Goal: Navigation & Orientation: Find specific page/section

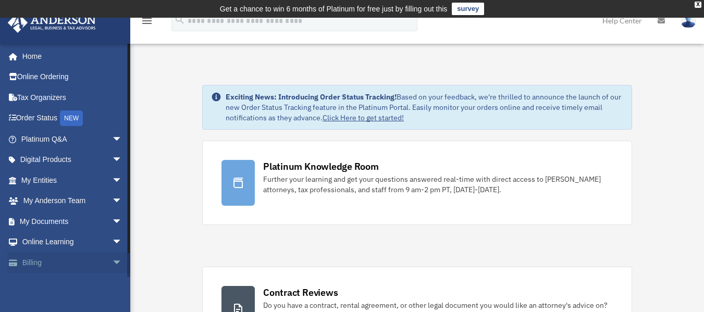
click at [26, 263] on link "Billing arrow_drop_down" at bounding box center [72, 262] width 131 height 21
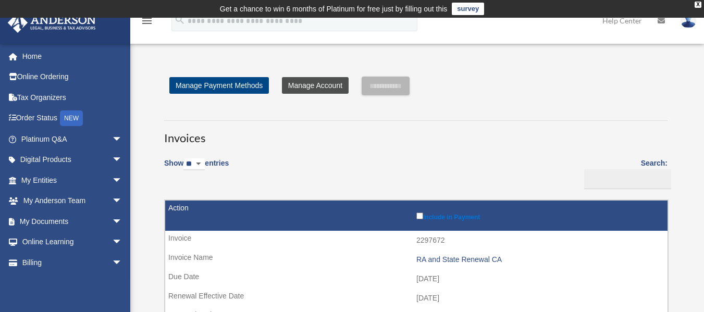
click at [317, 83] on link "Manage Account" at bounding box center [315, 85] width 67 height 17
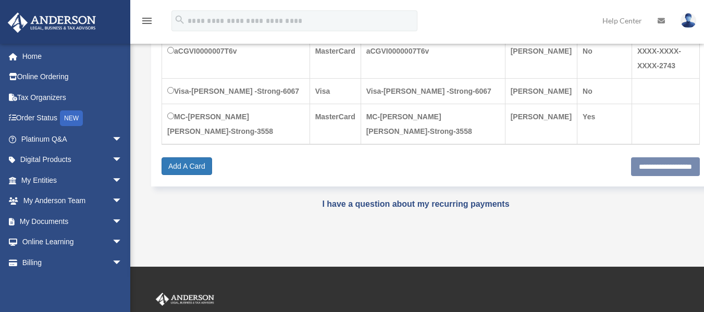
scroll to position [278, 0]
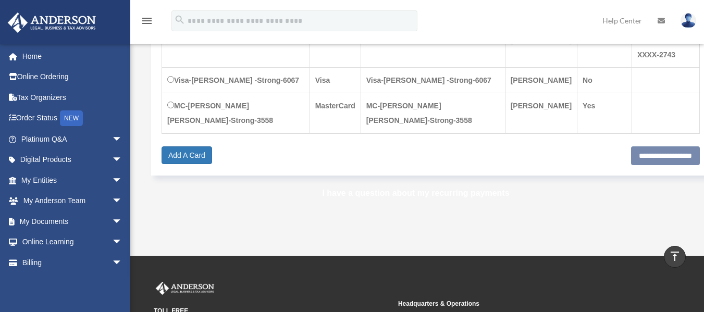
click at [466, 189] on link "I have a question about my recurring payments" at bounding box center [415, 193] width 187 height 9
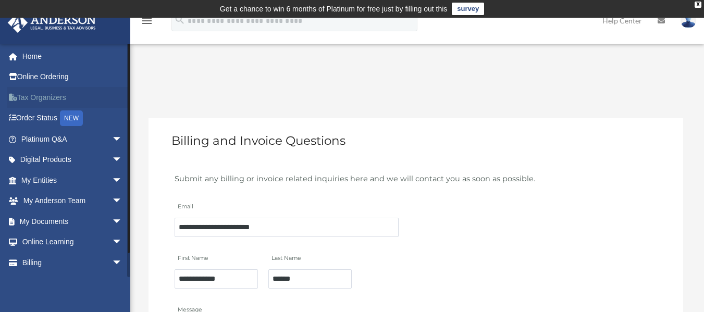
click at [57, 96] on link "Tax Organizers" at bounding box center [72, 97] width 131 height 21
click at [42, 181] on link "My Entities arrow_drop_down" at bounding box center [72, 180] width 131 height 21
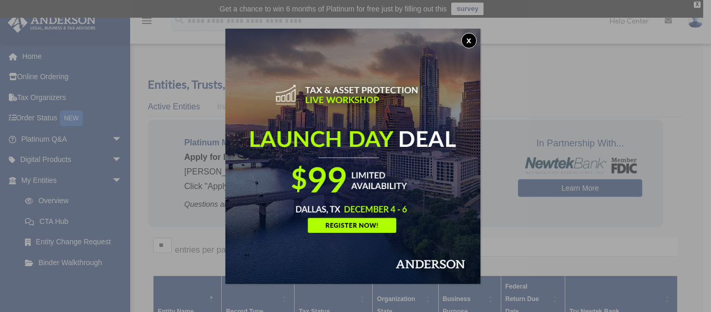
click at [475, 39] on button "x" at bounding box center [469, 41] width 16 height 16
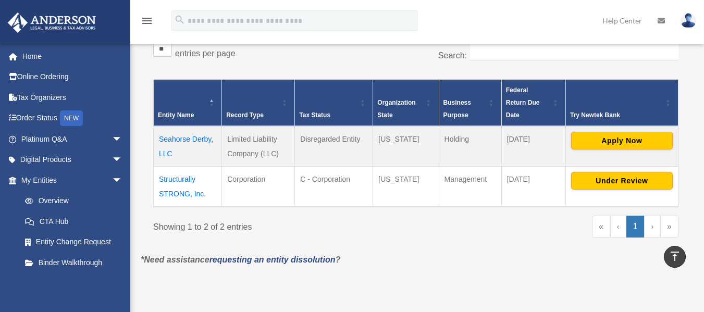
scroll to position [195, 0]
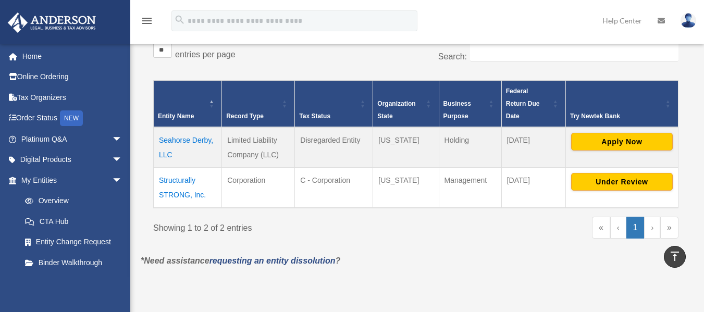
click at [202, 140] on td "Seahorse Derby, LLC" at bounding box center [188, 147] width 68 height 41
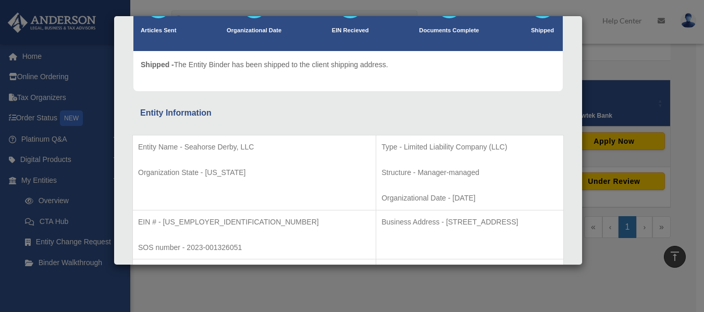
scroll to position [0, 0]
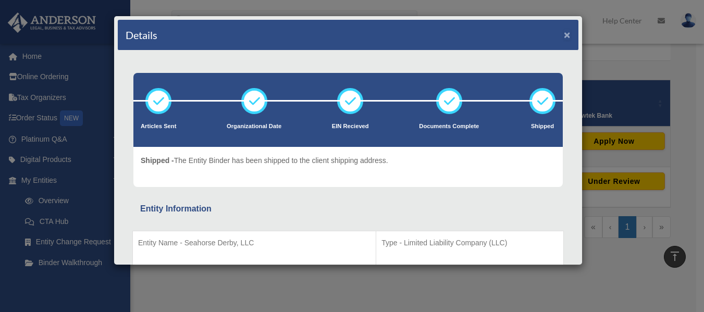
click at [563, 35] on button "×" at bounding box center [566, 34] width 7 height 11
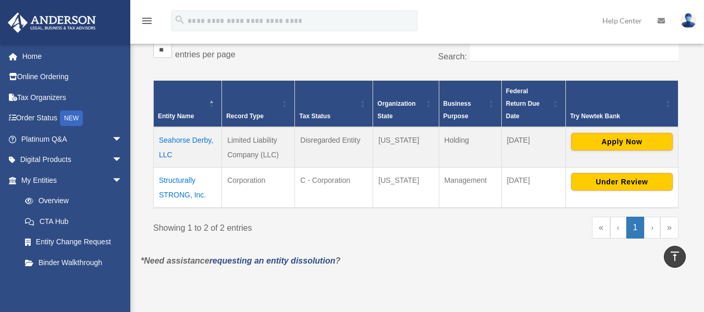
click at [177, 190] on td "Structurally STRONG, Inc." at bounding box center [188, 188] width 68 height 41
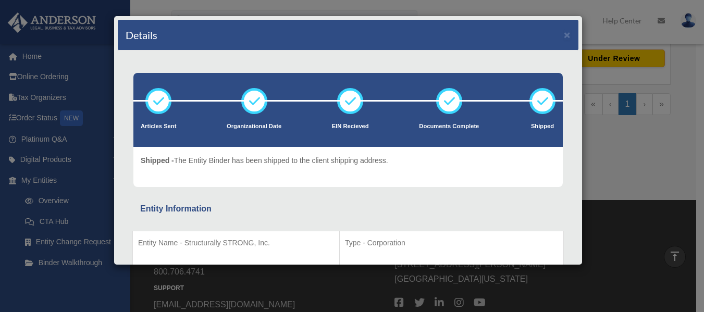
click at [554, 32] on div "Details ×" at bounding box center [348, 35] width 460 height 31
click at [563, 35] on button "×" at bounding box center [566, 34] width 7 height 11
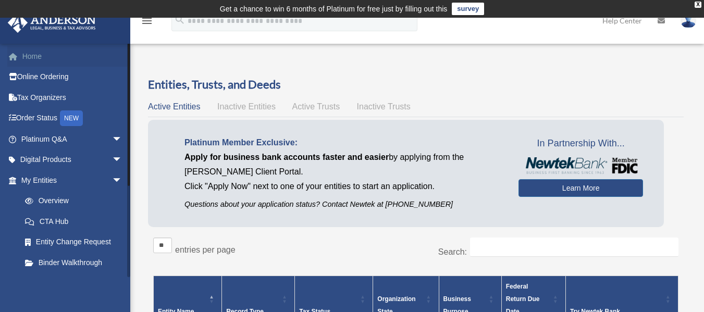
click at [40, 55] on link "Home" at bounding box center [72, 56] width 131 height 21
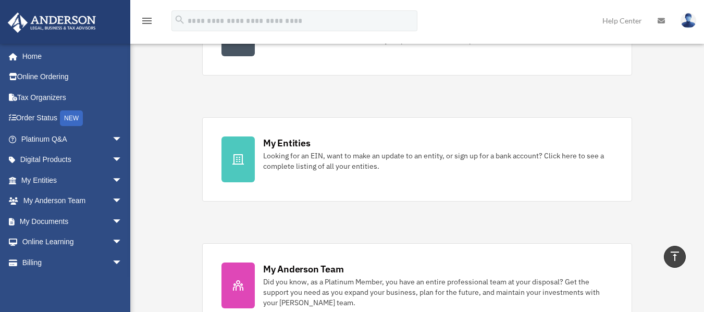
scroll to position [273, 0]
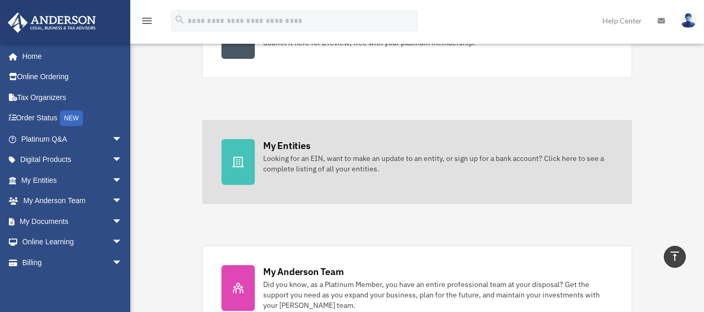
click at [397, 156] on div "Looking for an EIN, want to make an update to an entity, or sign up for a bank …" at bounding box center [437, 163] width 349 height 21
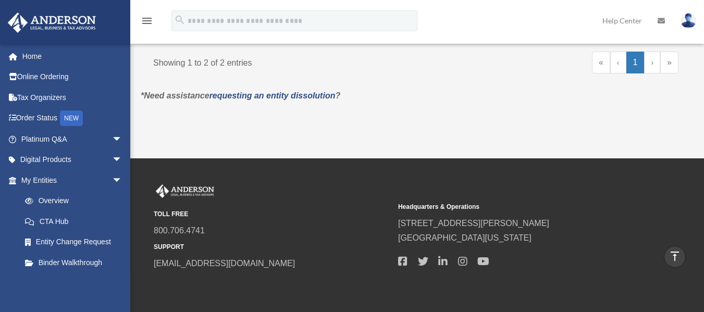
scroll to position [355, 0]
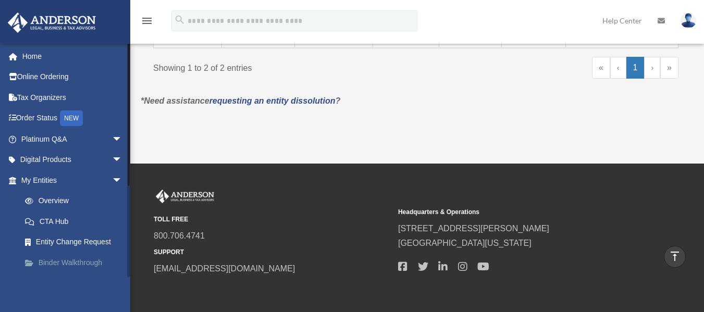
click at [54, 257] on link "Binder Walkthrough" at bounding box center [76, 262] width 123 height 21
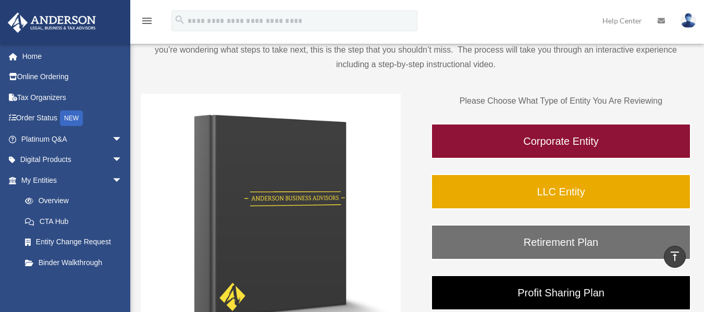
scroll to position [117, 0]
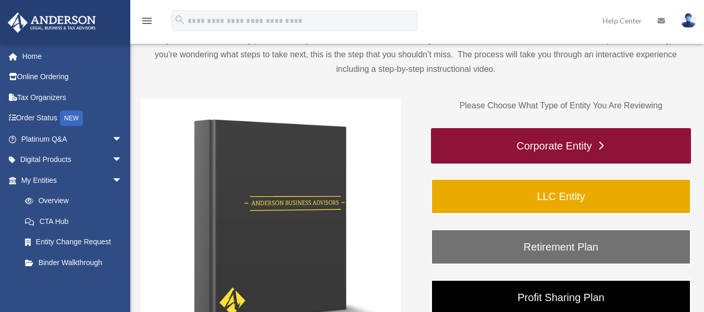
click at [600, 139] on link "Corporate Entity" at bounding box center [561, 145] width 260 height 35
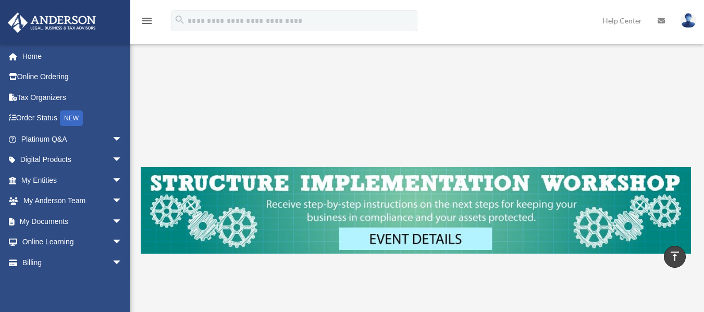
scroll to position [330, 0]
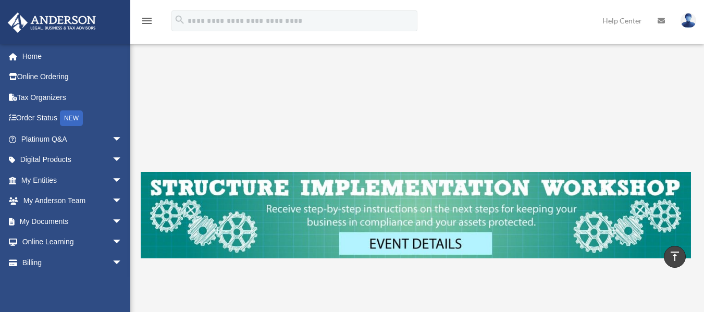
click at [445, 234] on img at bounding box center [416, 215] width 550 height 86
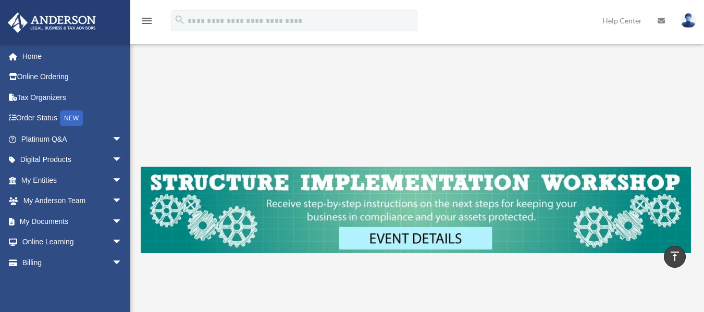
scroll to position [332, 0]
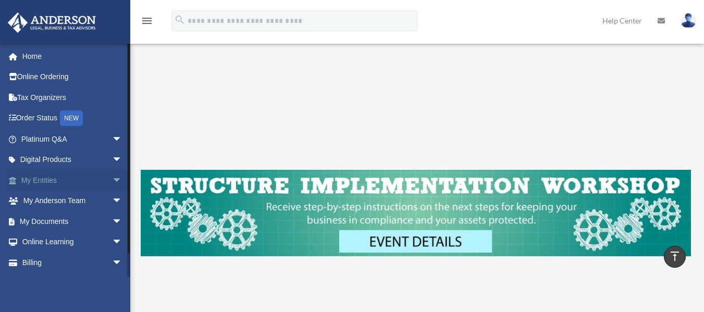
click at [24, 178] on link "My Entities arrow_drop_down" at bounding box center [72, 180] width 131 height 21
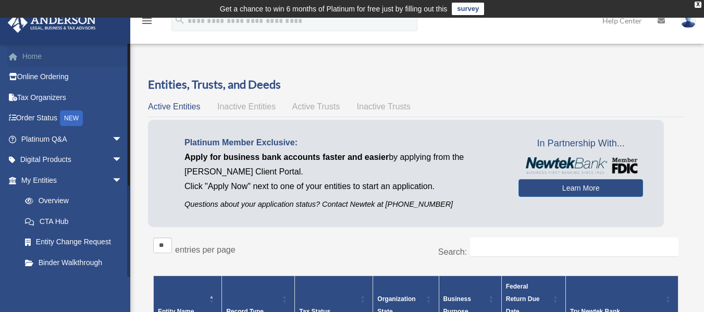
click at [29, 52] on link "Home" at bounding box center [72, 56] width 131 height 21
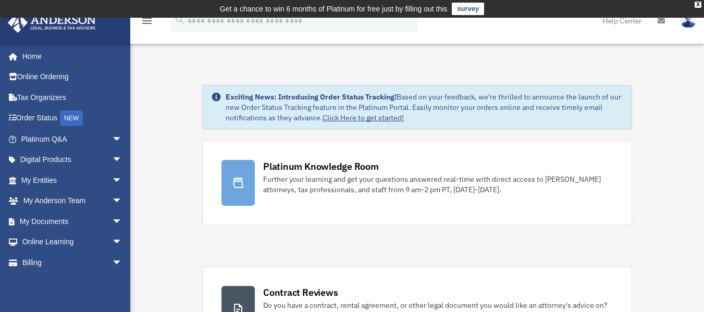
click at [68, 159] on link "Digital Products arrow_drop_down" at bounding box center [72, 159] width 131 height 21
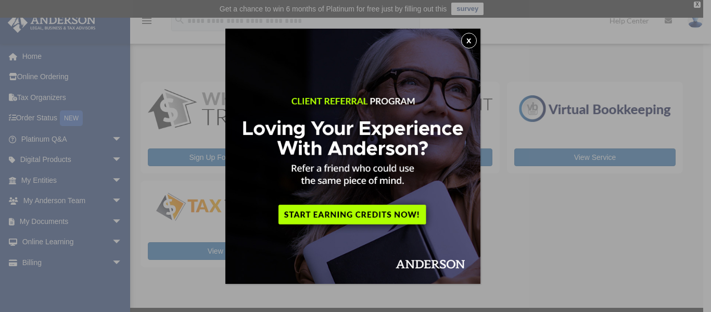
click at [466, 42] on button "x" at bounding box center [469, 41] width 16 height 16
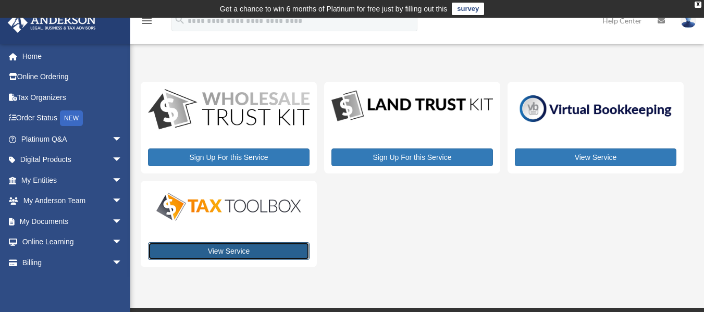
click at [289, 248] on link "View Service" at bounding box center [228, 251] width 161 height 18
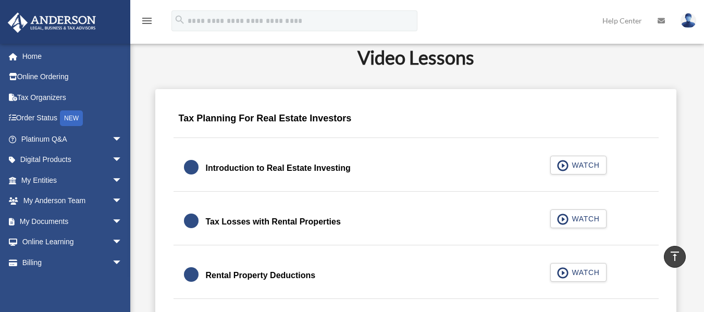
scroll to position [623, 0]
